Goal: Task Accomplishment & Management: Use online tool/utility

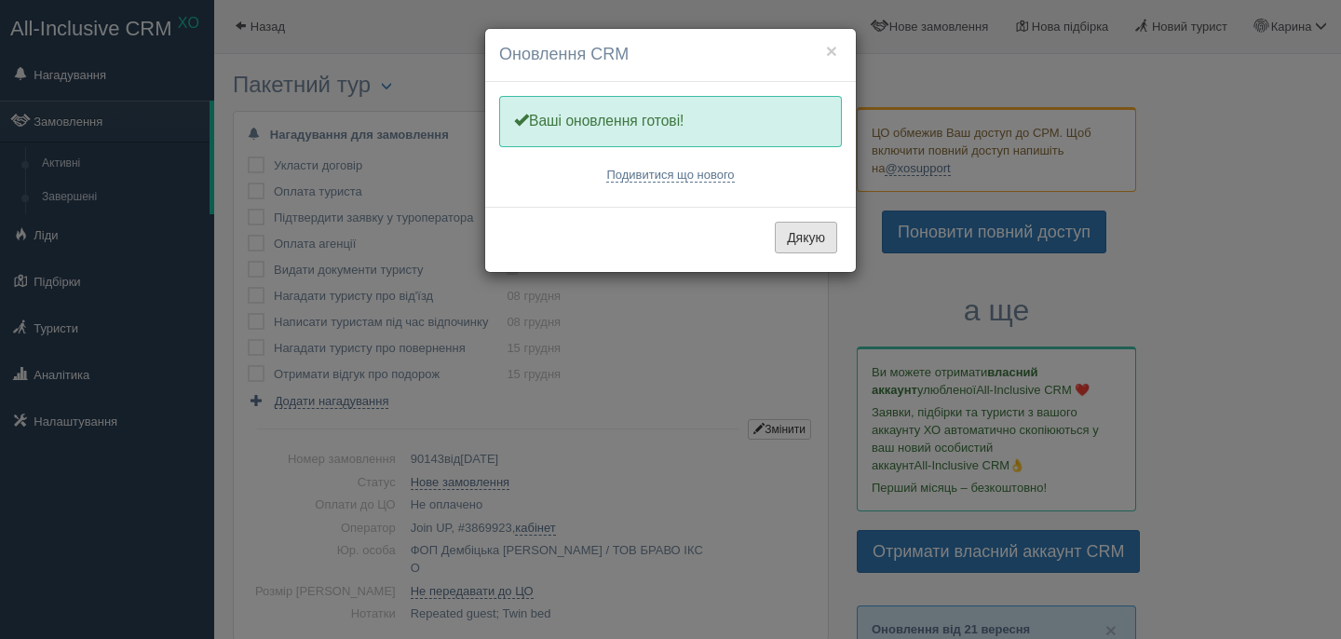
click at [800, 244] on button "Дякую" at bounding box center [806, 238] width 62 height 32
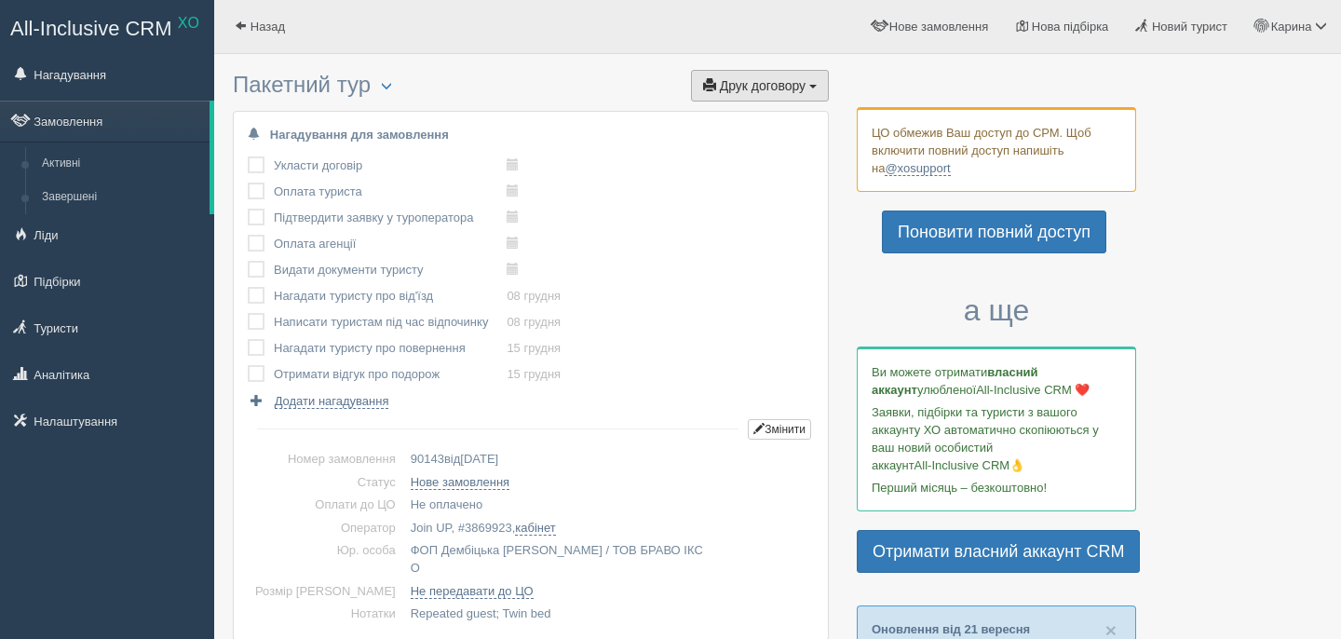
click at [755, 73] on button "Друк договору Друк" at bounding box center [760, 86] width 138 height 32
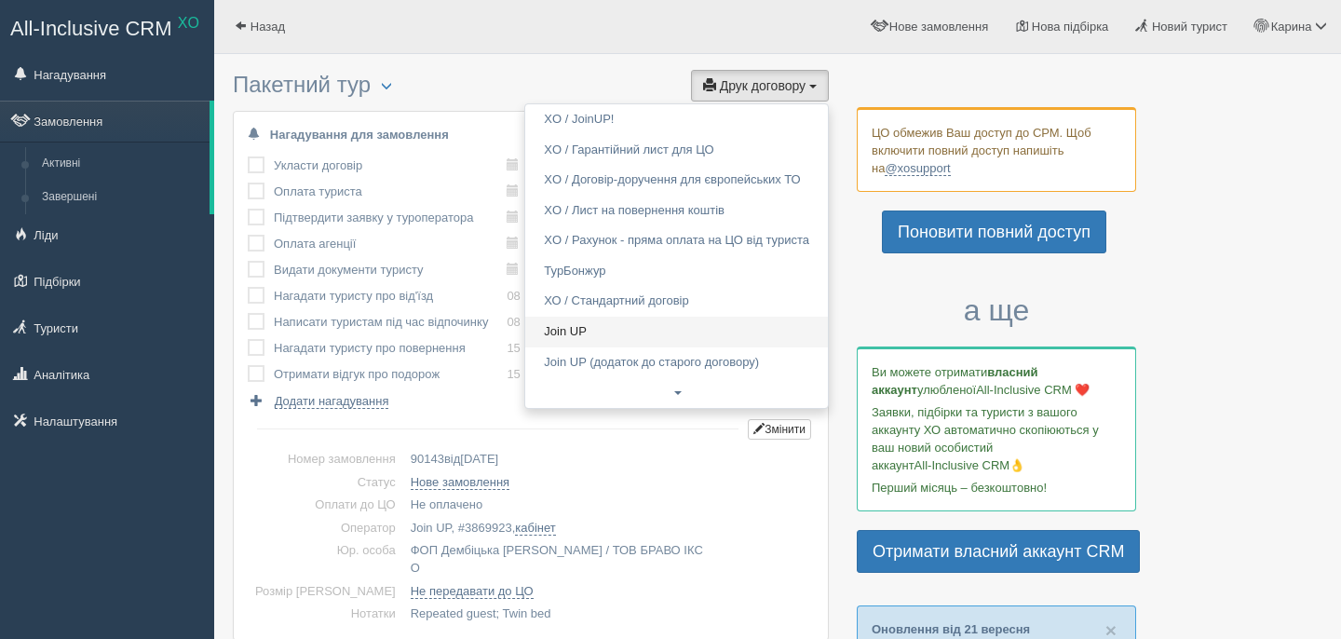
click at [601, 327] on link "Join UP" at bounding box center [676, 332] width 303 height 31
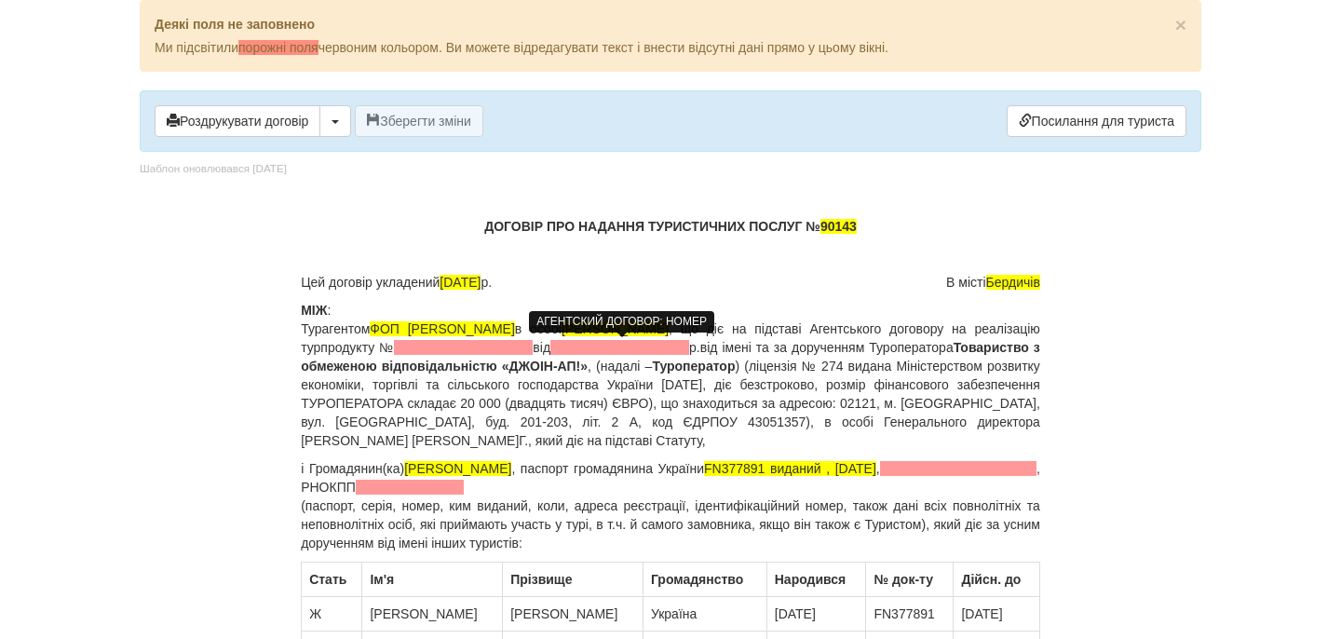
click at [533, 347] on span at bounding box center [463, 347] width 139 height 15
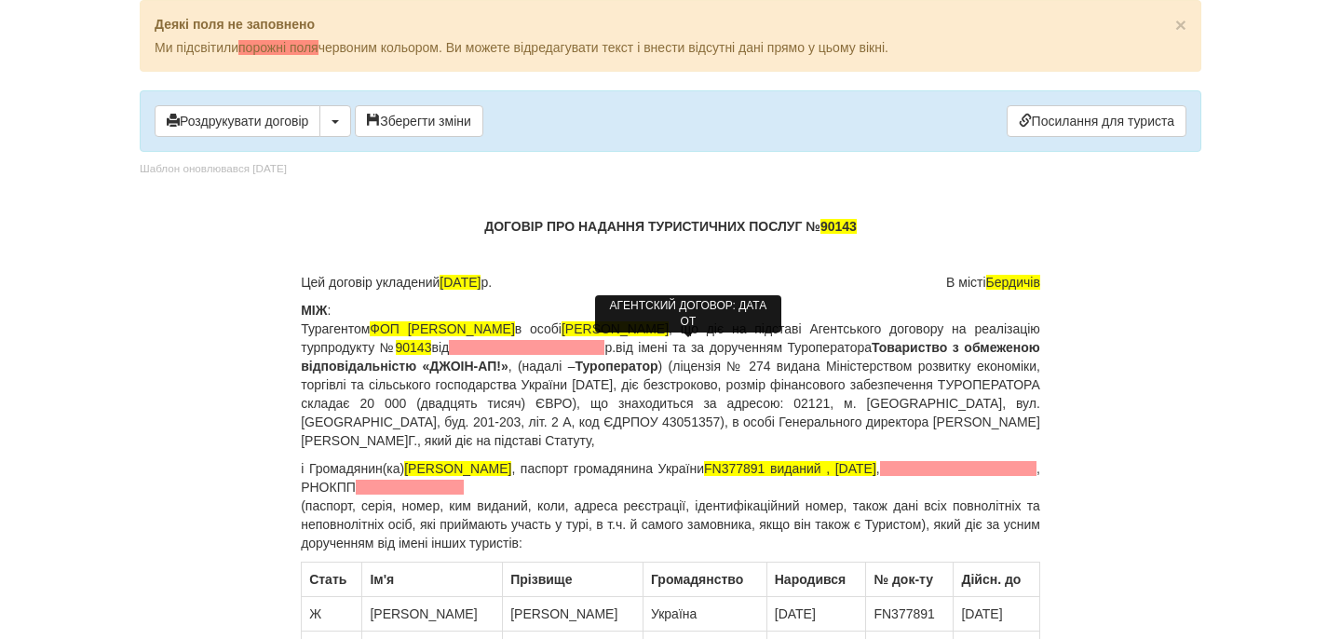
click at [605, 346] on span at bounding box center [527, 347] width 156 height 15
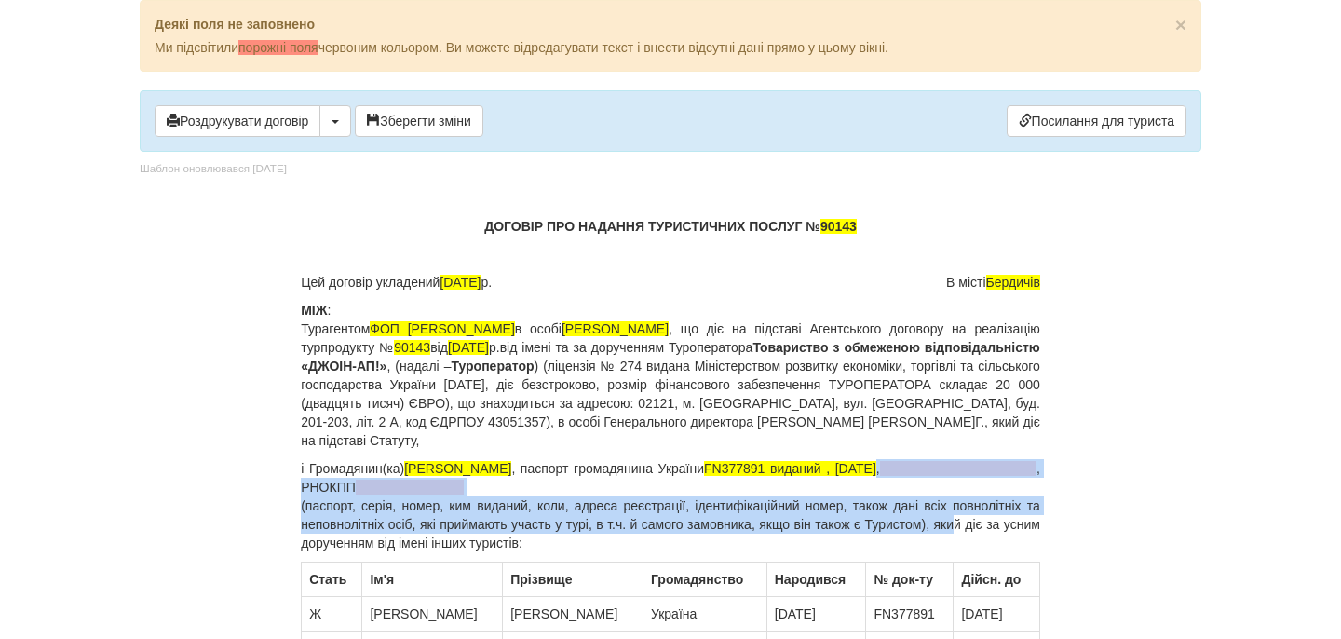
drag, startPoint x: 1037, startPoint y: 469, endPoint x: 982, endPoint y: 517, distance: 73.3
click at [982, 517] on p "і Громадянин(ка) [PERSON_NAME] , паспорт громадянина України FN377891 виданий ,…" at bounding box center [671, 505] width 740 height 93
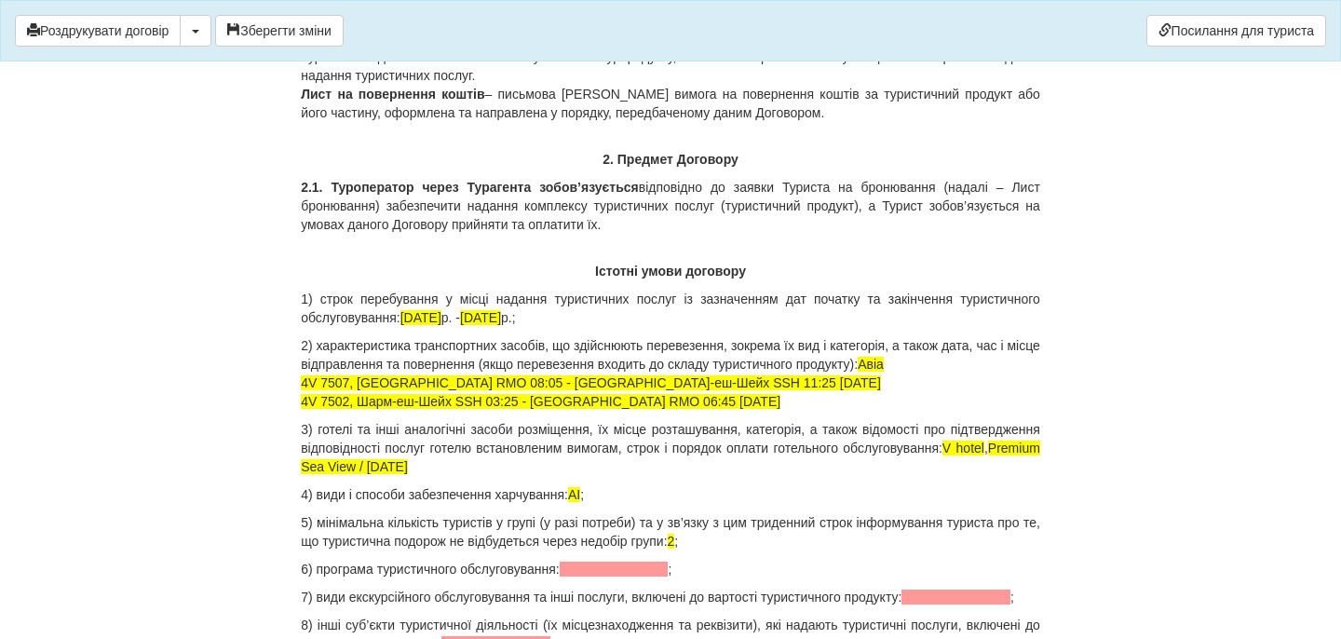
scroll to position [1655, 0]
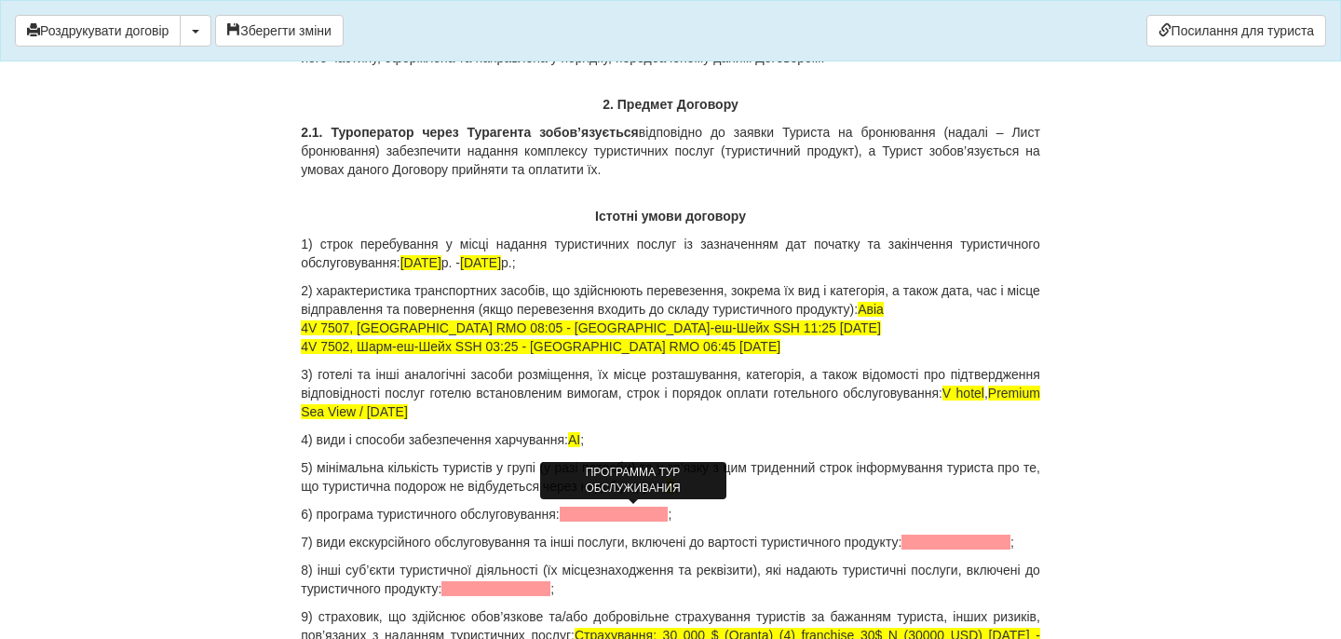
click at [626, 513] on span at bounding box center [614, 514] width 109 height 15
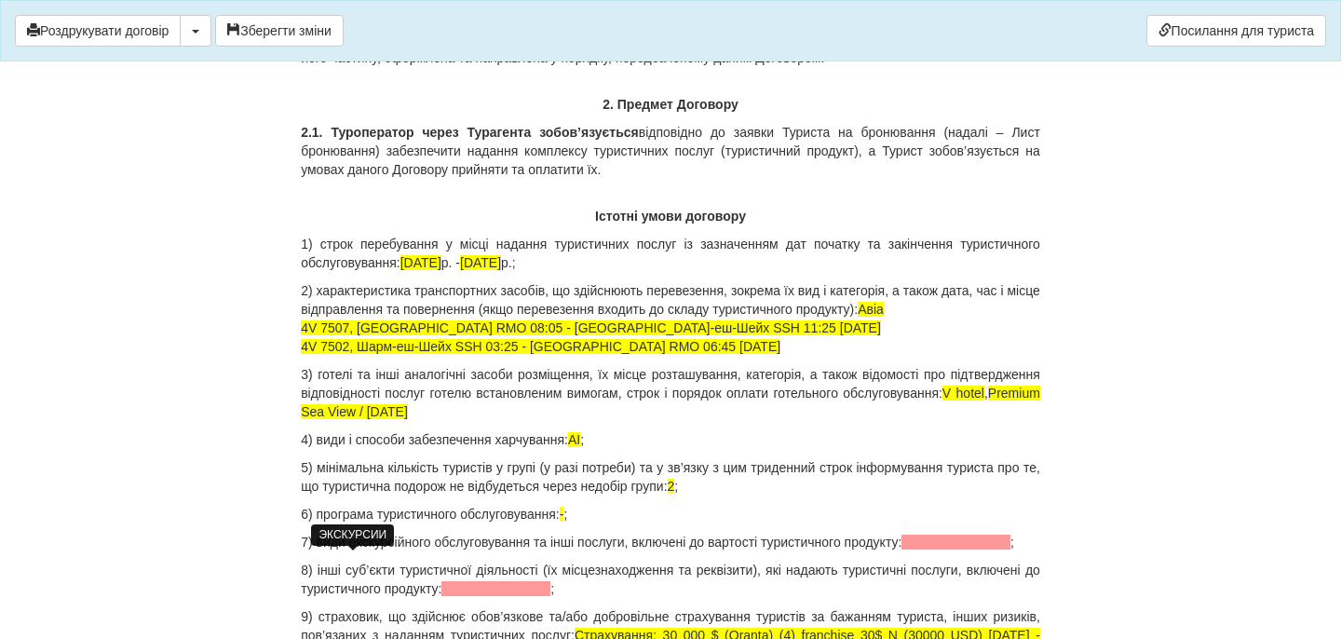
click at [902, 550] on span at bounding box center [956, 542] width 109 height 15
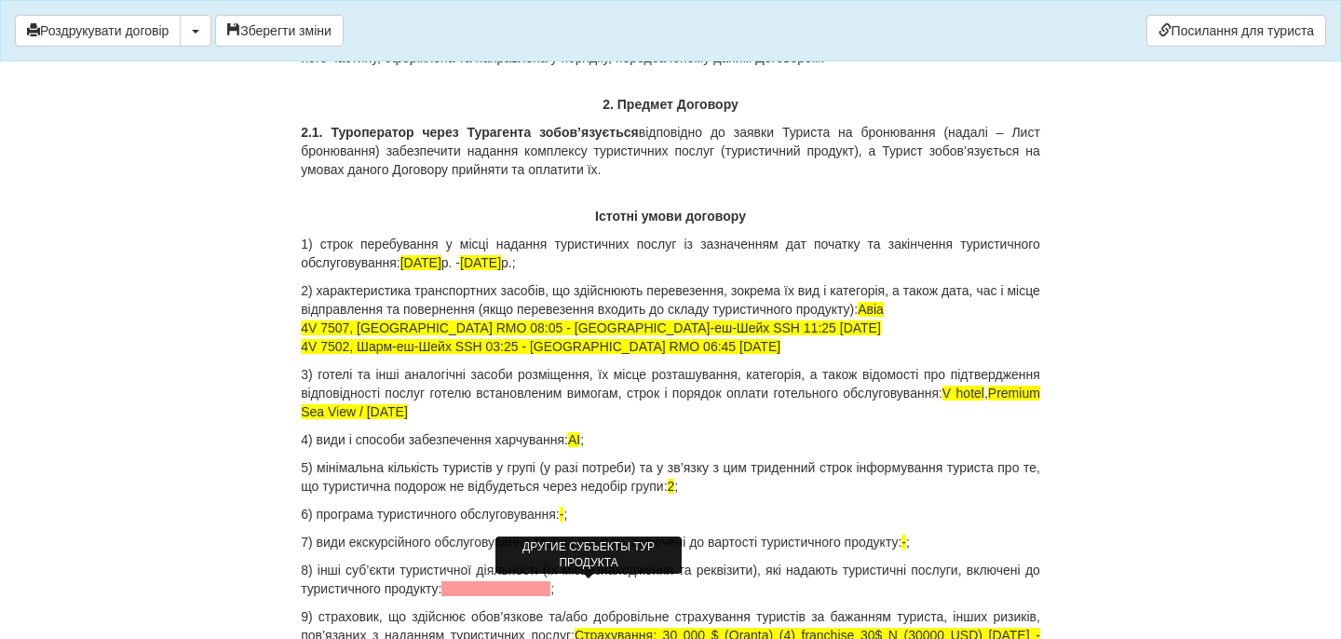
click at [550, 591] on span at bounding box center [496, 588] width 109 height 15
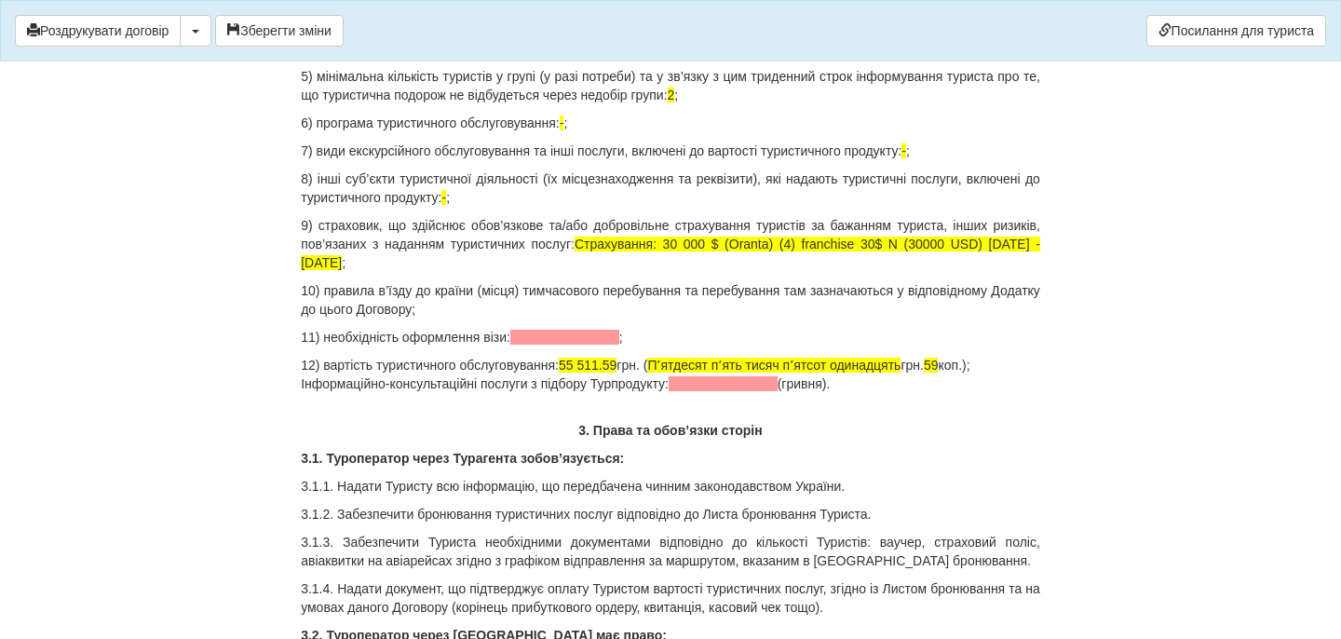
scroll to position [2045, 0]
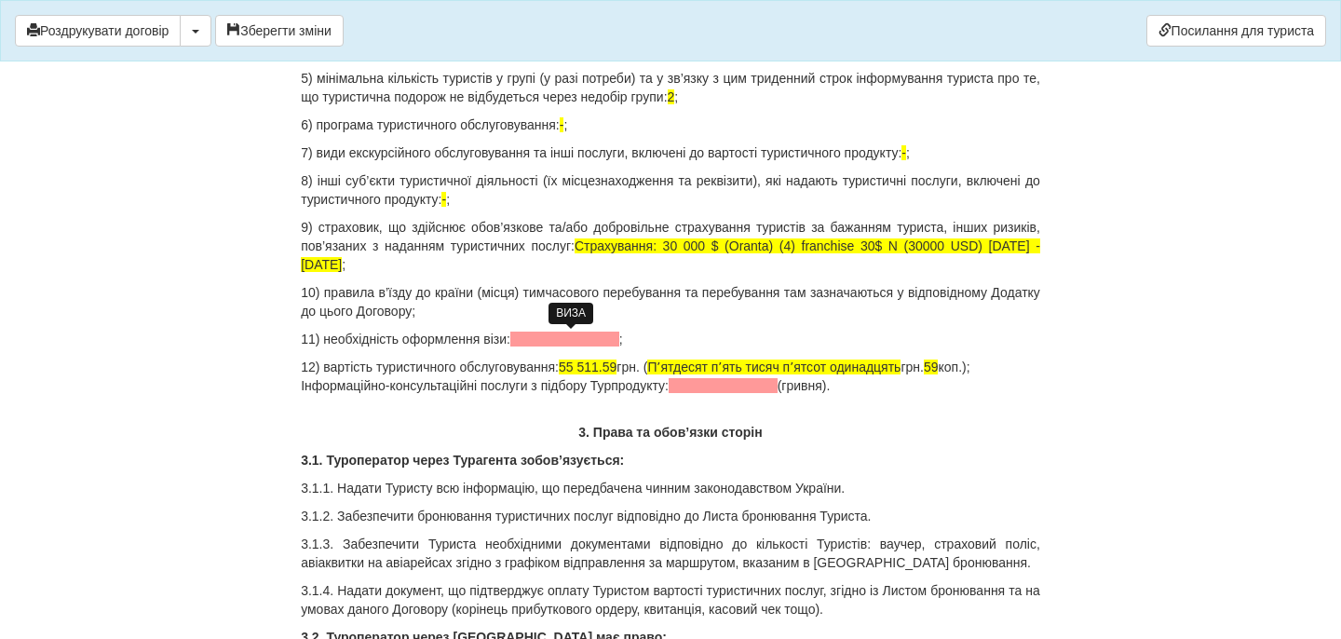
click at [566, 339] on span at bounding box center [564, 339] width 109 height 15
drag, startPoint x: 586, startPoint y: 366, endPoint x: 631, endPoint y: 372, distance: 45.1
click at [617, 372] on span "55 511.59" at bounding box center [588, 367] width 58 height 15
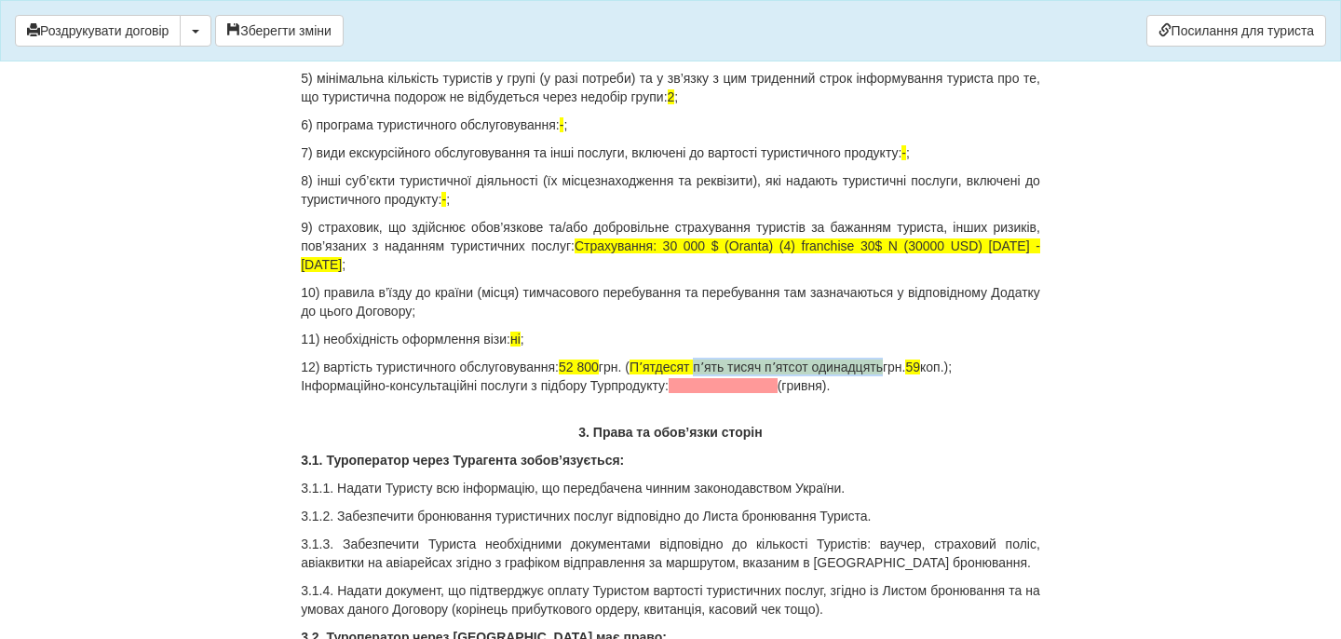
drag, startPoint x: 722, startPoint y: 366, endPoint x: 917, endPoint y: 369, distance: 194.7
click at [917, 369] on p "12) вартість туристичного обслуговування: 52 800 грн. ( Пʼятдесят пʼять тисяч п…" at bounding box center [671, 376] width 740 height 37
click at [789, 368] on span "59" at bounding box center [781, 367] width 15 height 15
click at [785, 367] on p "12) вартість туристичного обслуговування: 52 800 грн. ( Пʼятдесят дві тисячі гр…" at bounding box center [671, 376] width 740 height 37
click at [944, 367] on p "12) вартість туристичного обслуговування: 52 800 грн. ( Пʼятдесят дві тисячі ві…" at bounding box center [671, 376] width 740 height 37
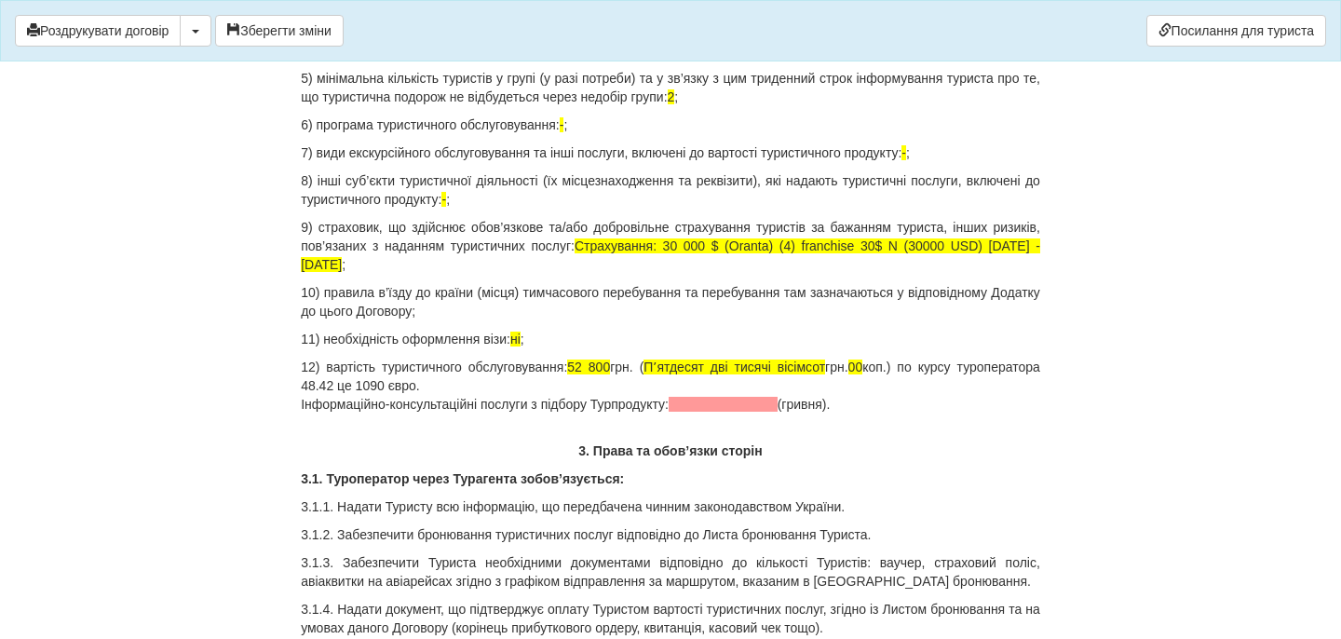
drag, startPoint x: 897, startPoint y: 410, endPoint x: 300, endPoint y: 409, distance: 597.1
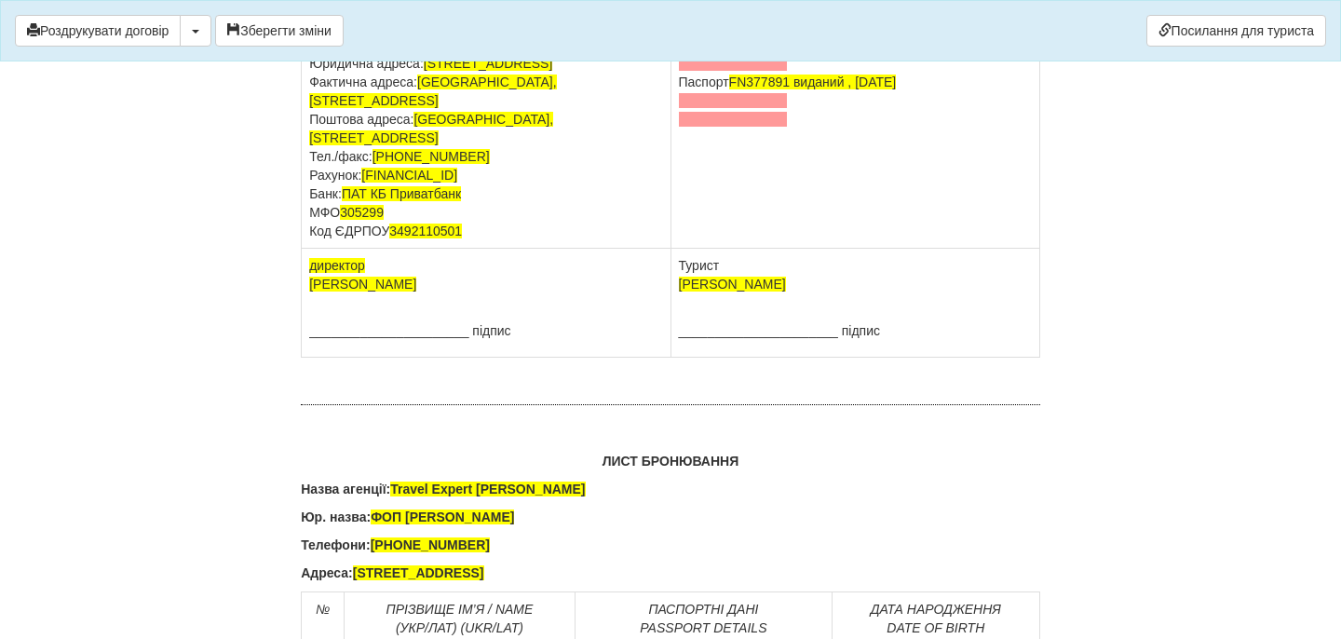
scroll to position [11708, 0]
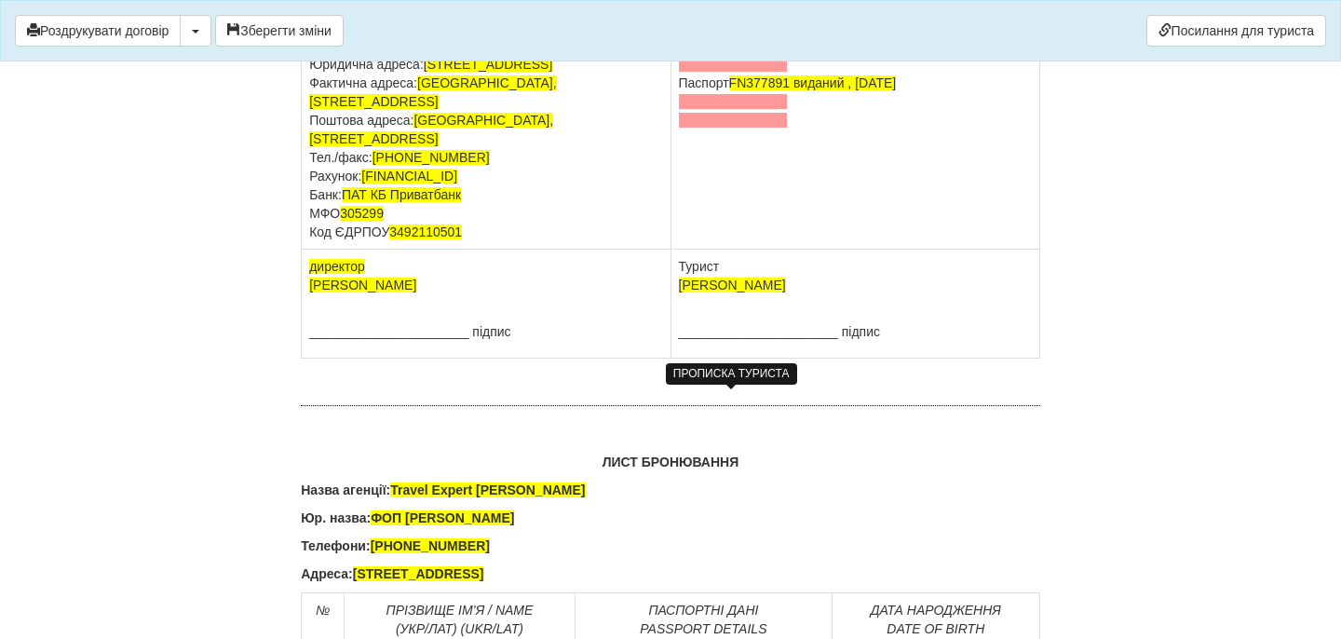
click at [700, 72] on span at bounding box center [733, 64] width 109 height 15
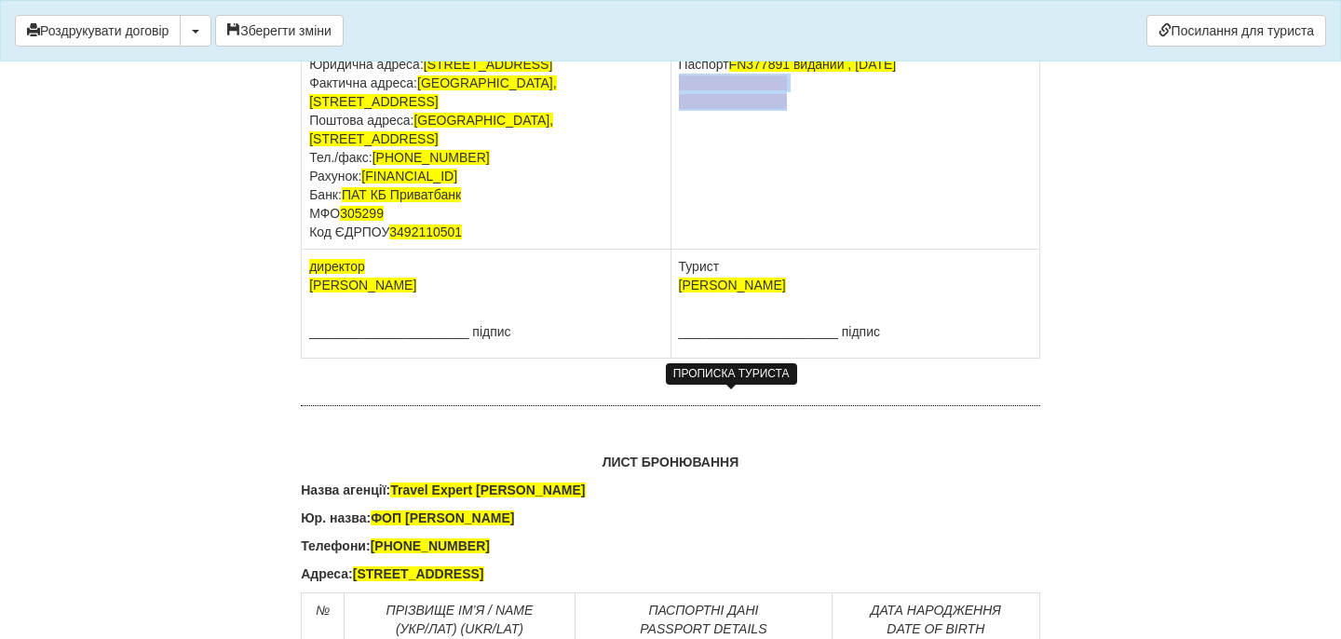
drag, startPoint x: 794, startPoint y: 444, endPoint x: 676, endPoint y: 414, distance: 121.3
click at [675, 250] on td "[PERSON_NAME] Паспорт [PASSPORT] виданий , [DATE]" at bounding box center [855, 139] width 369 height 221
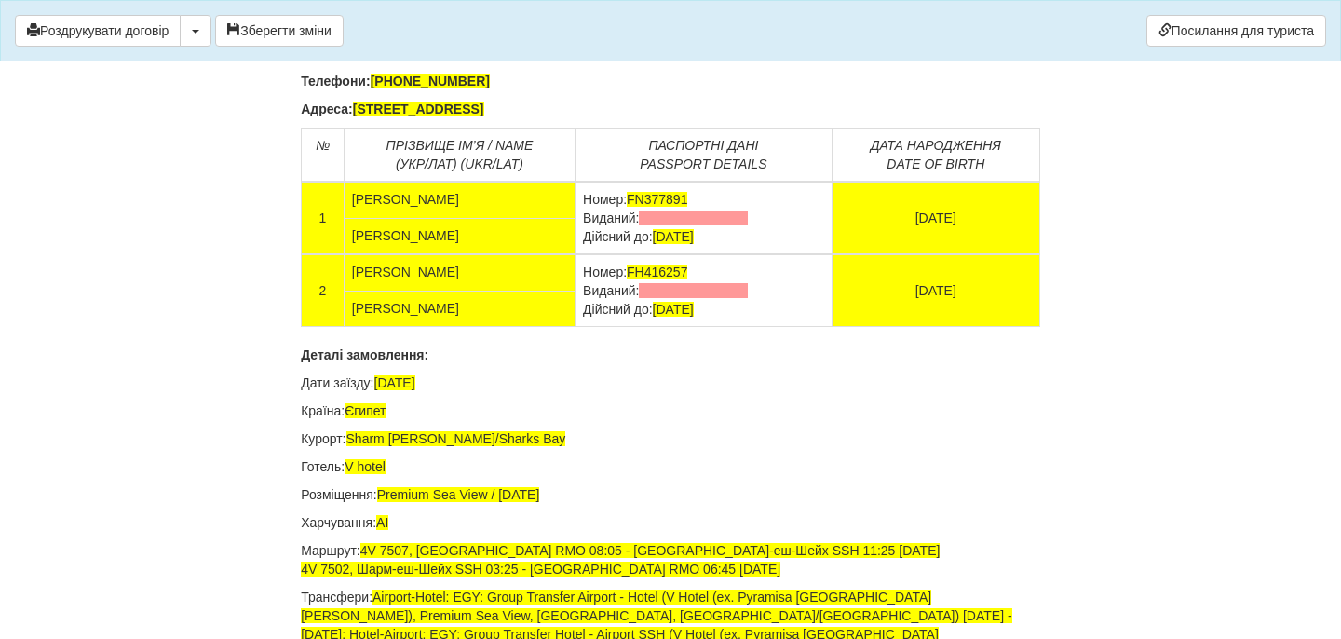
scroll to position [12275, 0]
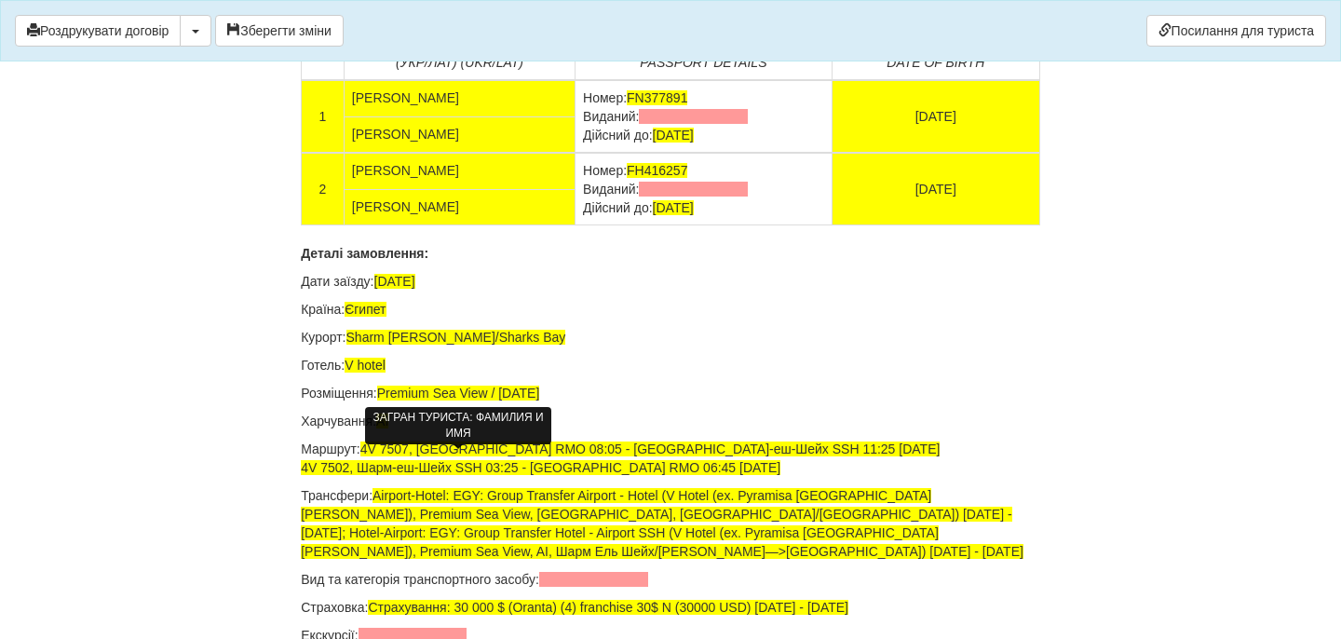
drag, startPoint x: 754, startPoint y: 450, endPoint x: 632, endPoint y: 455, distance: 122.1
click at [613, 153] on td "Номер: FN377891 Виданий: Дійсний до: [DATE]" at bounding box center [704, 116] width 257 height 73
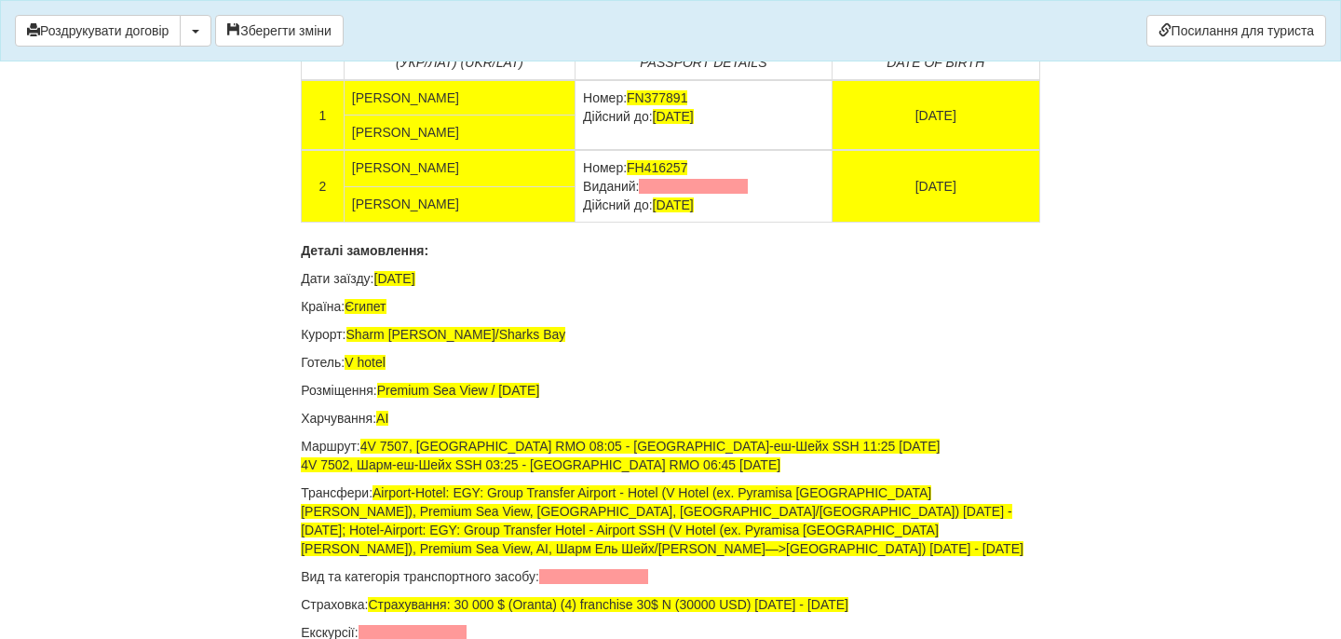
drag, startPoint x: 754, startPoint y: 521, endPoint x: 578, endPoint y: 522, distance: 176.0
click at [578, 223] on td "Номер: FH416257 Виданий: Дійсний до: [DATE]" at bounding box center [704, 186] width 257 height 73
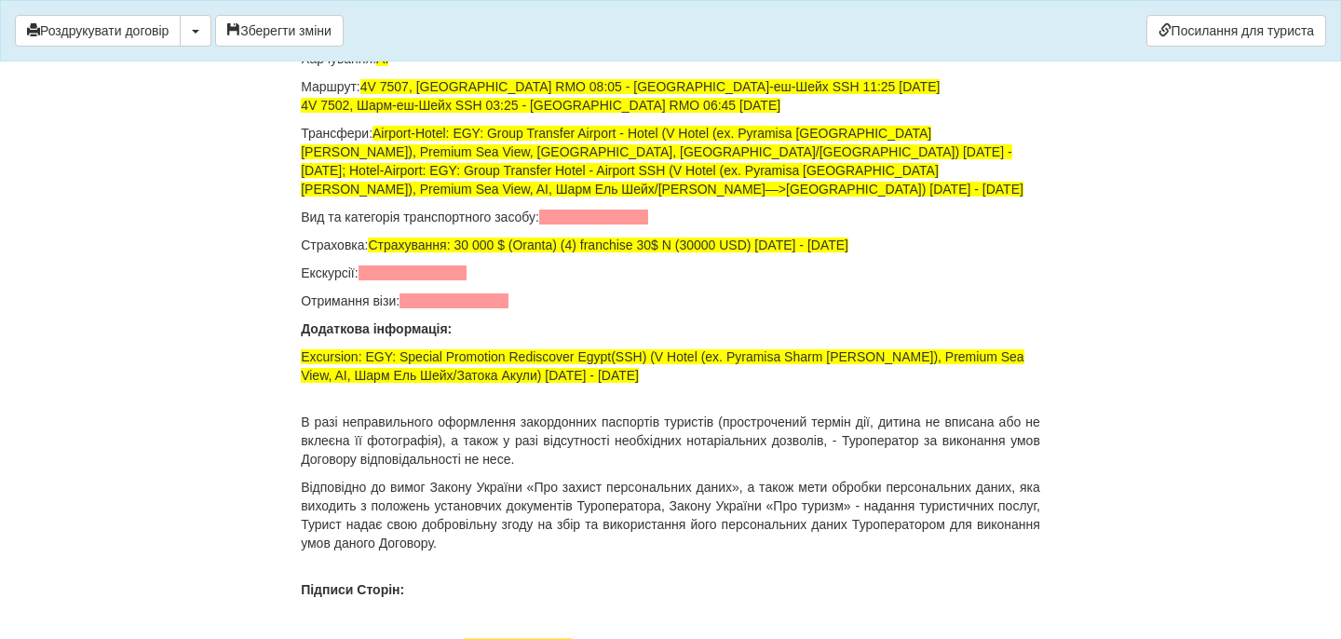
scroll to position [12674, 0]
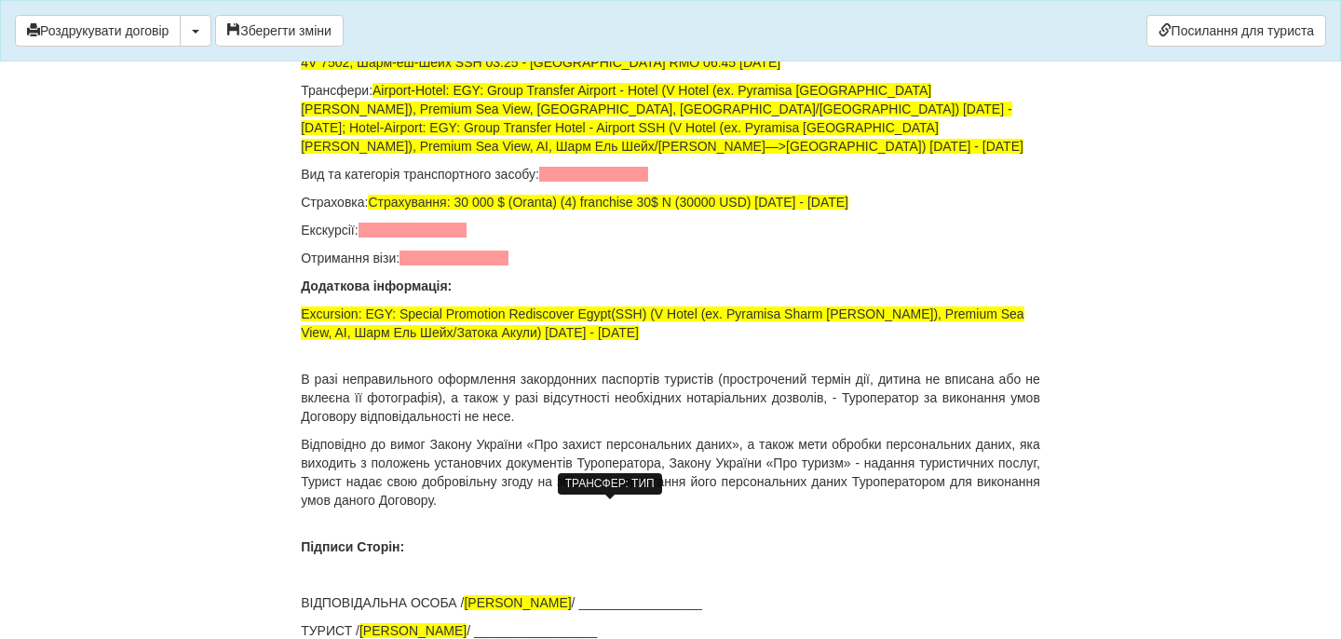
click at [574, 182] on span at bounding box center [593, 174] width 109 height 15
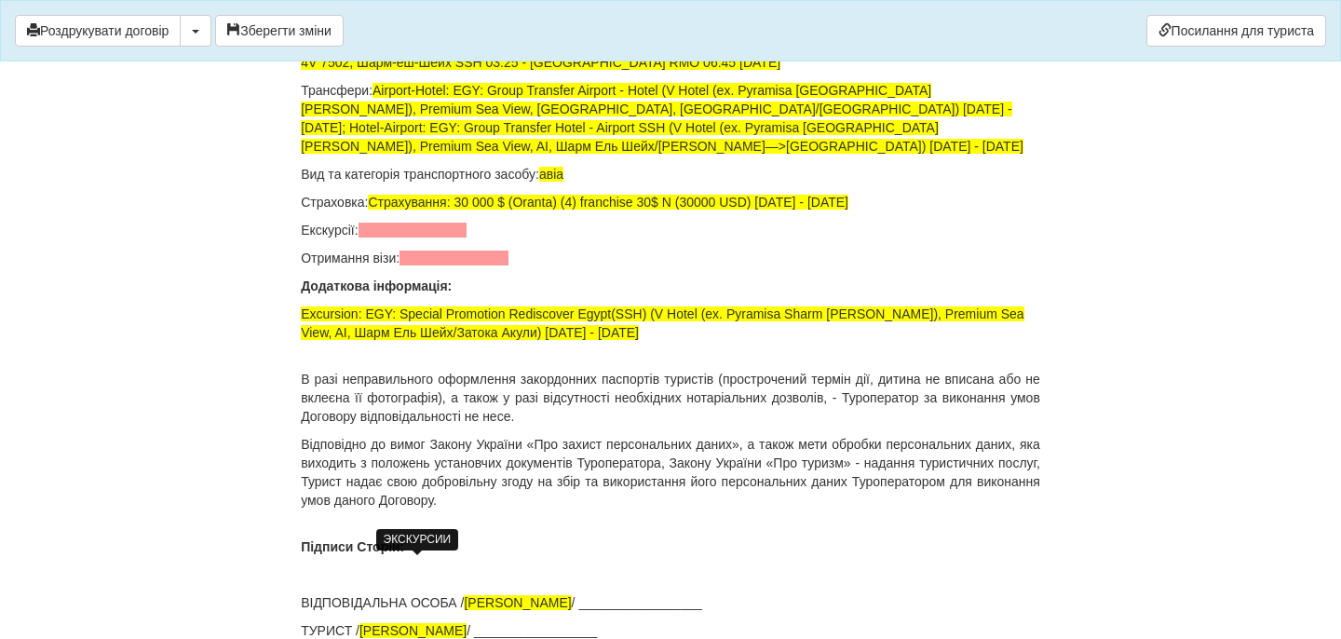
click at [458, 238] on span at bounding box center [413, 230] width 109 height 15
click at [460, 265] on span at bounding box center [454, 258] width 109 height 15
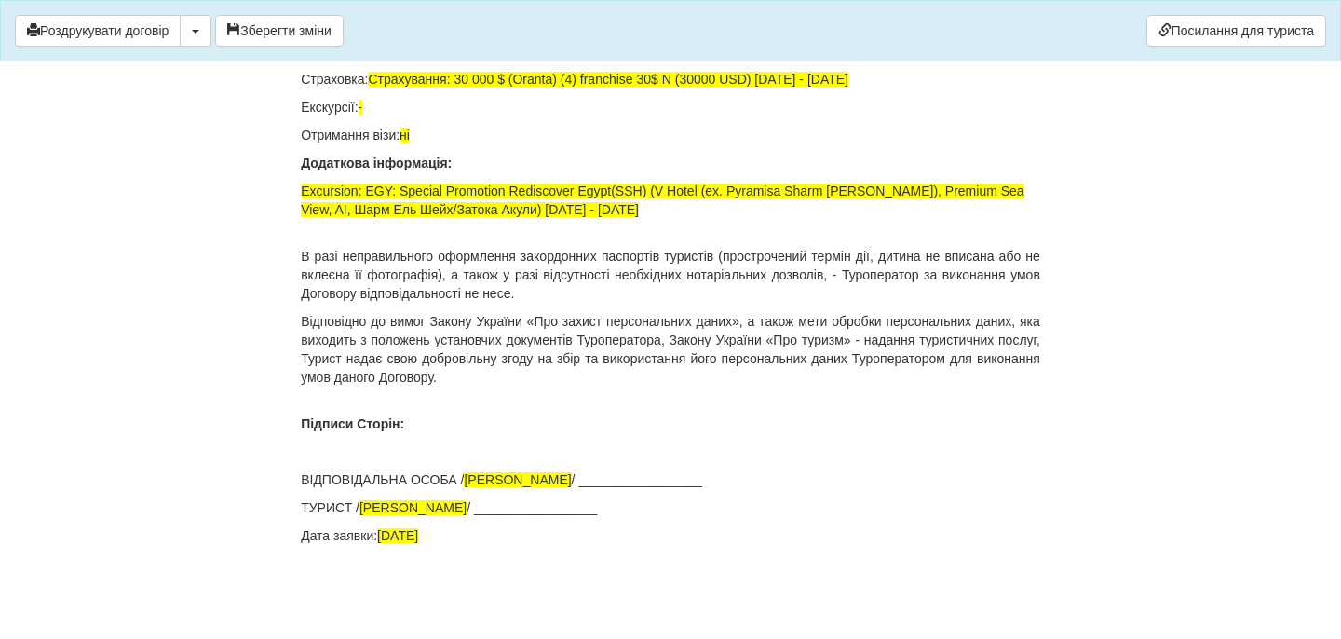
scroll to position [13118, 0]
click at [290, 56] on div "Роздрукувати договір Скачати PDF Зберегти зміни Посилання для туриста" at bounding box center [670, 30] width 1341 height 61
click at [290, 34] on button "Зберегти зміни" at bounding box center [279, 31] width 129 height 32
click at [138, 37] on button "Роздрукувати договір" at bounding box center [98, 31] width 166 height 32
